Goal: Transaction & Acquisition: Purchase product/service

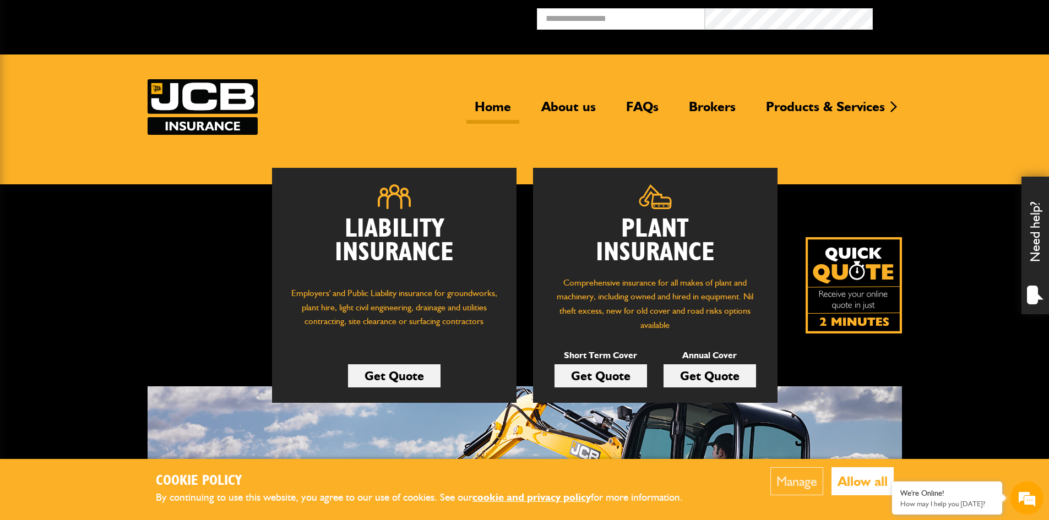
click at [611, 376] on link "Get Quote" at bounding box center [600, 376] width 93 height 23
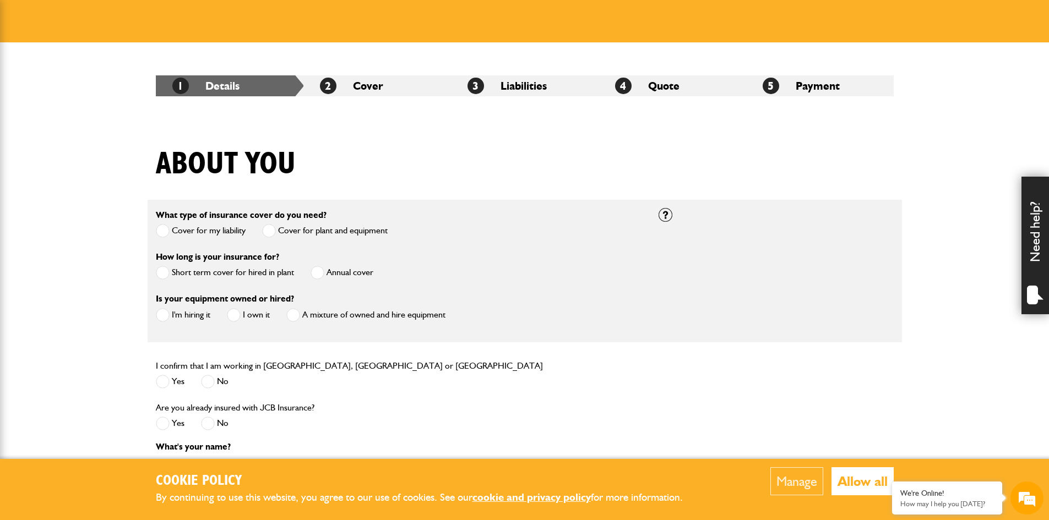
scroll to position [165, 0]
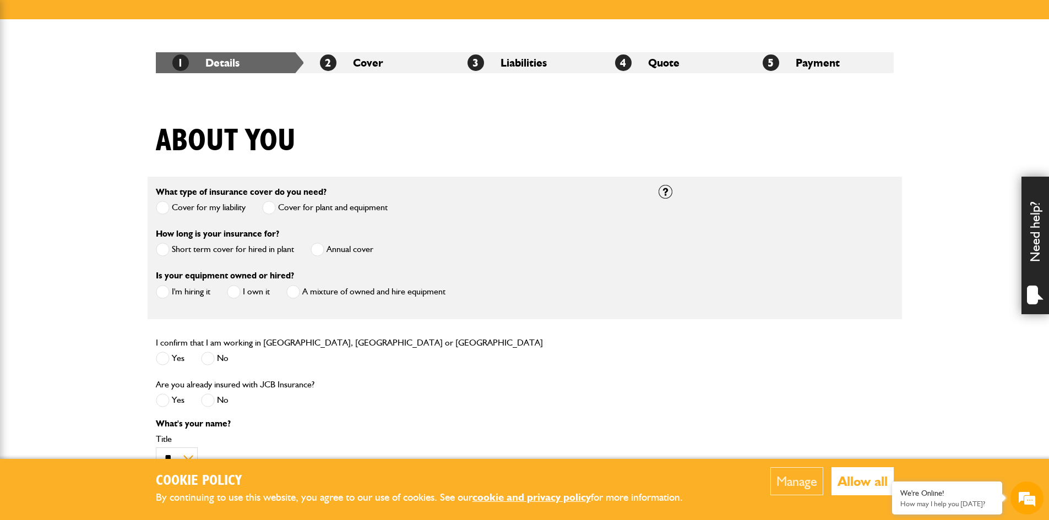
click at [160, 249] on span at bounding box center [163, 250] width 14 height 14
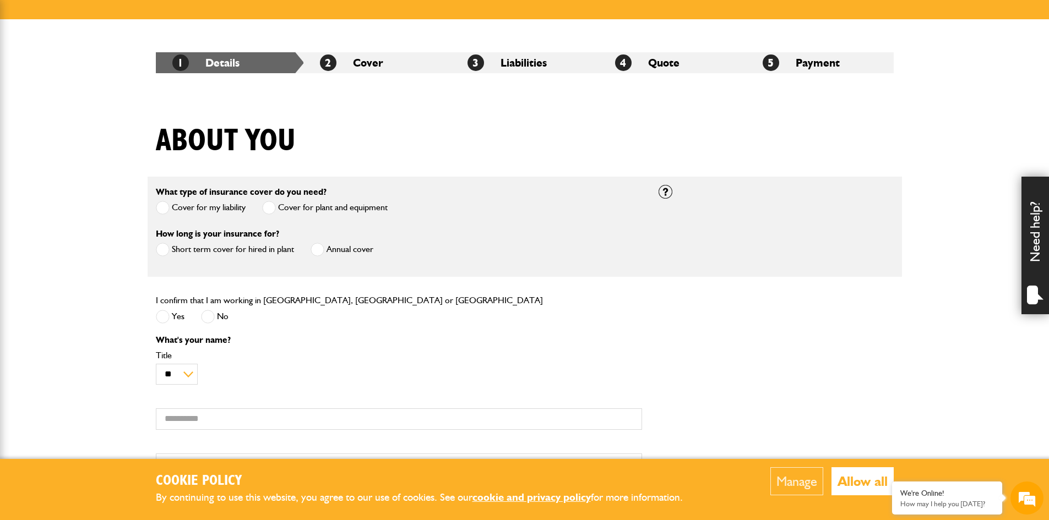
click at [166, 319] on span at bounding box center [163, 317] width 14 height 14
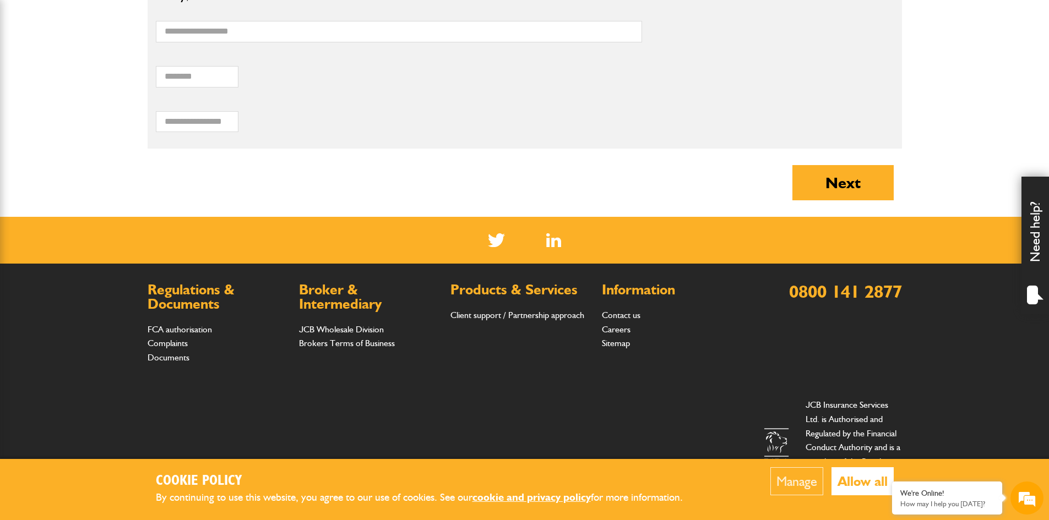
scroll to position [944, 0]
